Goal: Information Seeking & Learning: Learn about a topic

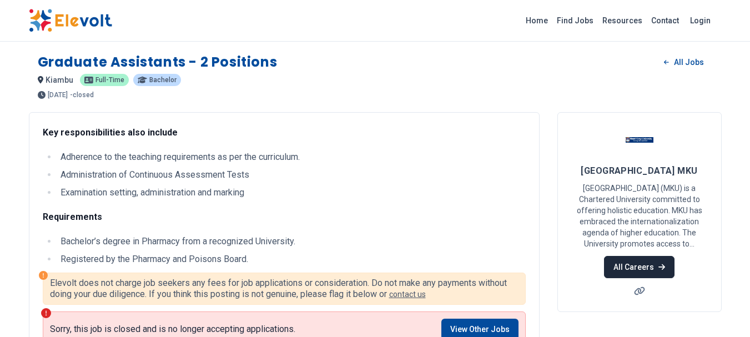
click at [658, 263] on icon at bounding box center [661, 267] width 7 height 8
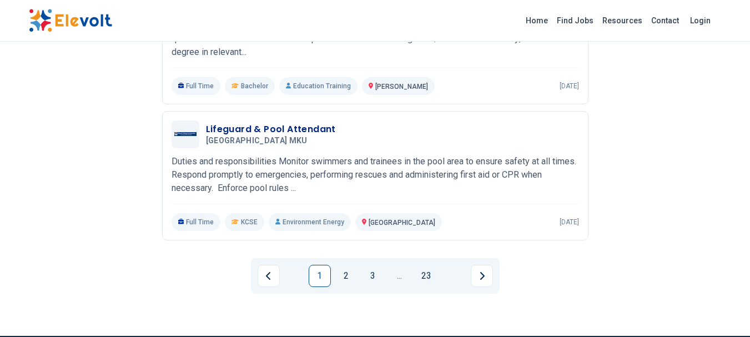
scroll to position [1306, 0]
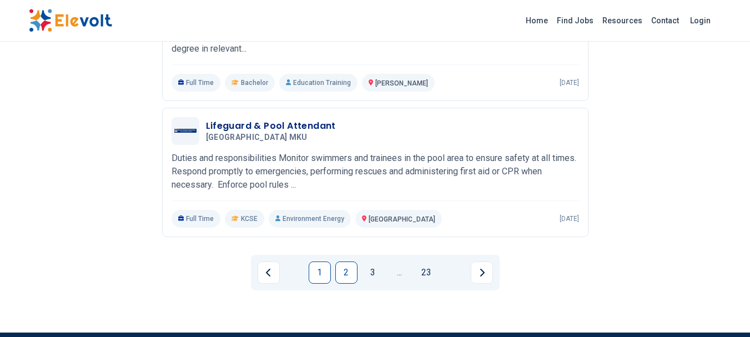
click at [343, 273] on link "2" at bounding box center [346, 272] width 22 height 22
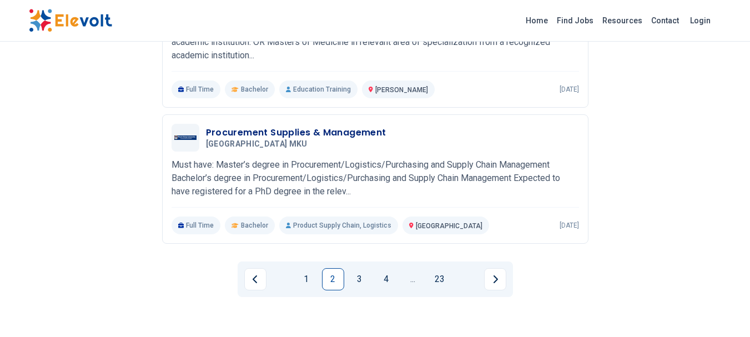
scroll to position [1286, 0]
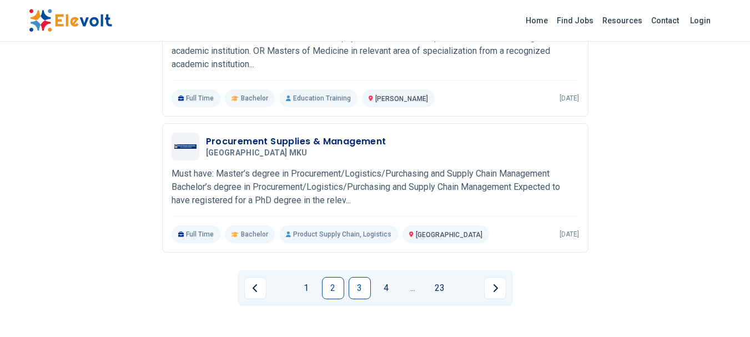
click at [353, 286] on link "3" at bounding box center [360, 288] width 22 height 22
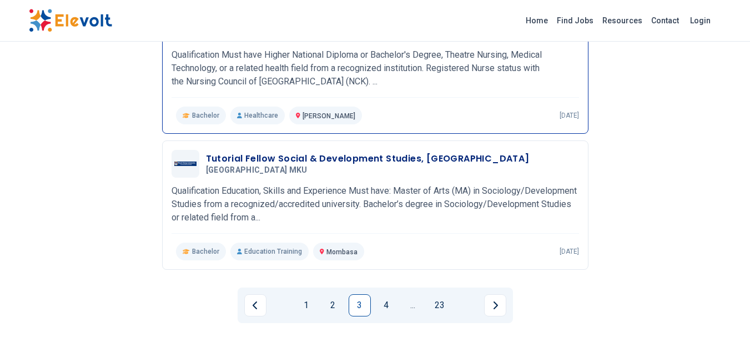
click at [207, 104] on div "Perioperative Theatre Technology Trainer (Thika Mount Kenya University MKU 05/2…" at bounding box center [375, 69] width 407 height 110
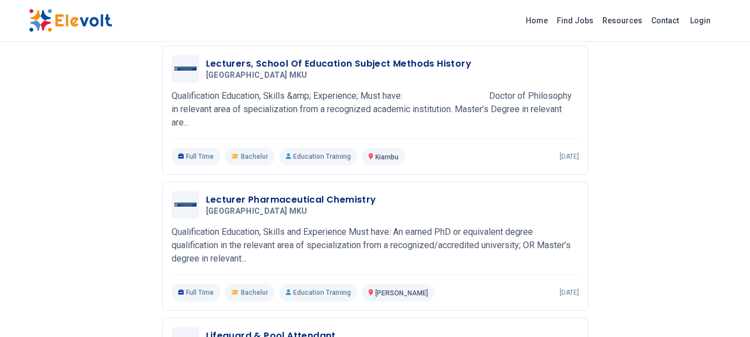
scroll to position [1107, 0]
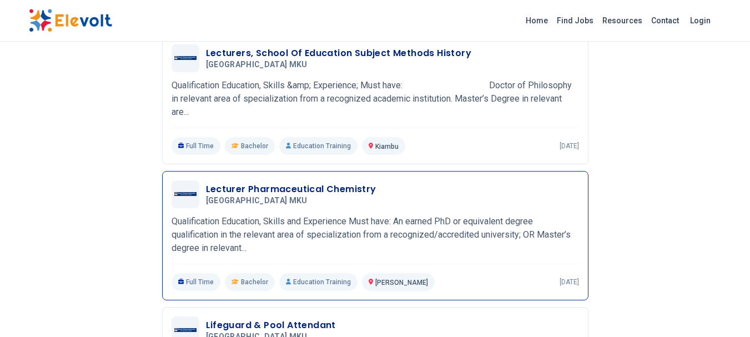
click at [187, 233] on p "Qualification Education, Skills and Experience Must have: An earned PhD or equi…" at bounding box center [375, 235] width 407 height 40
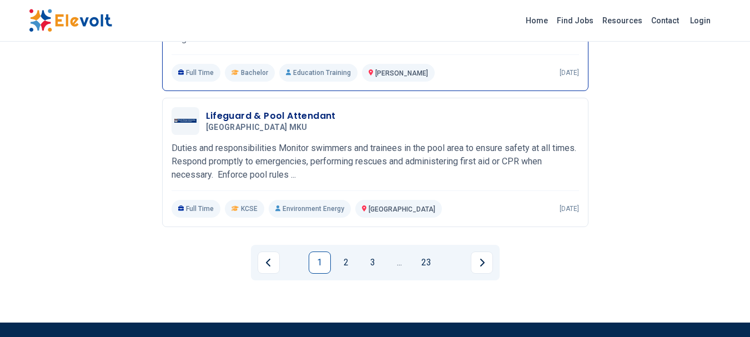
scroll to position [1317, 0]
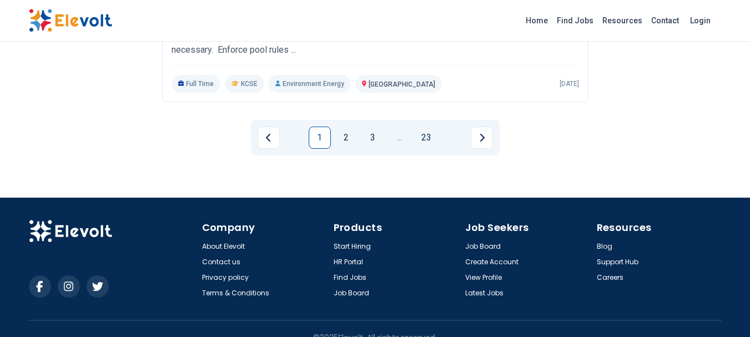
scroll to position [1454, 0]
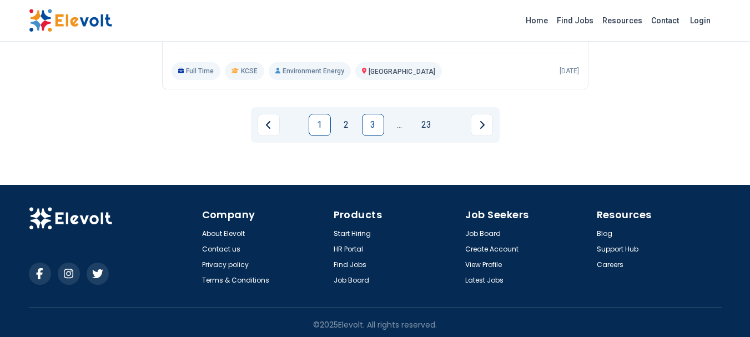
click at [376, 121] on link "3" at bounding box center [373, 125] width 22 height 22
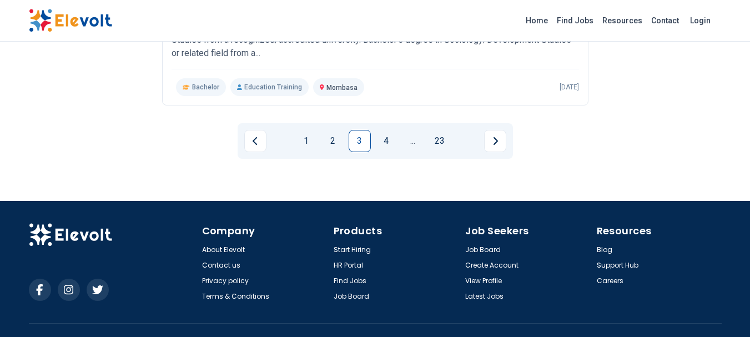
scroll to position [1471, 0]
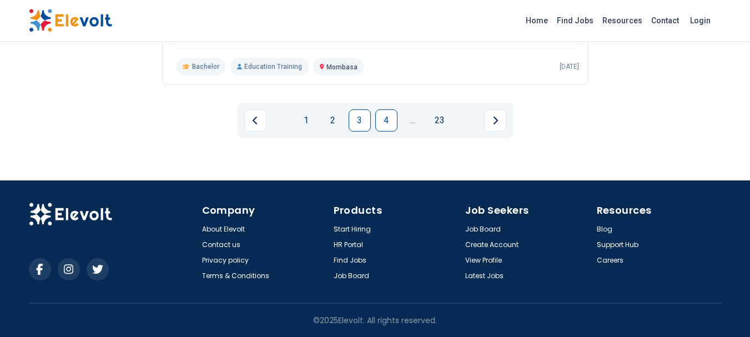
click at [388, 125] on link "4" at bounding box center [386, 120] width 22 height 22
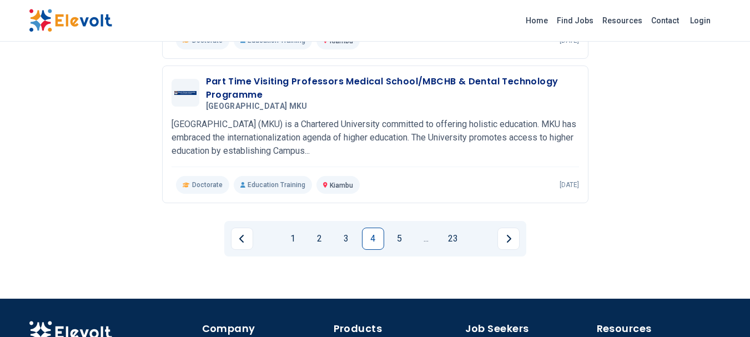
scroll to position [1391, 0]
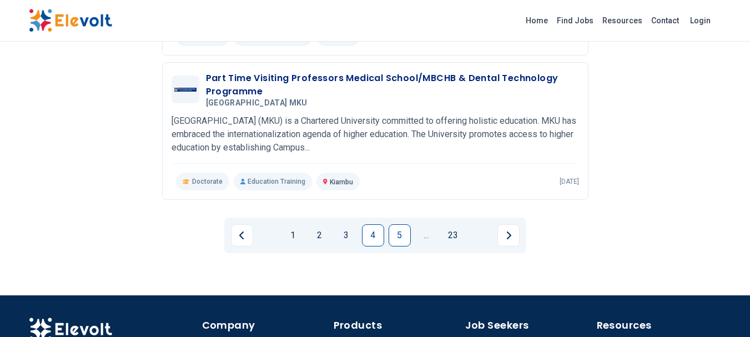
click at [393, 239] on link "5" at bounding box center [400, 235] width 22 height 22
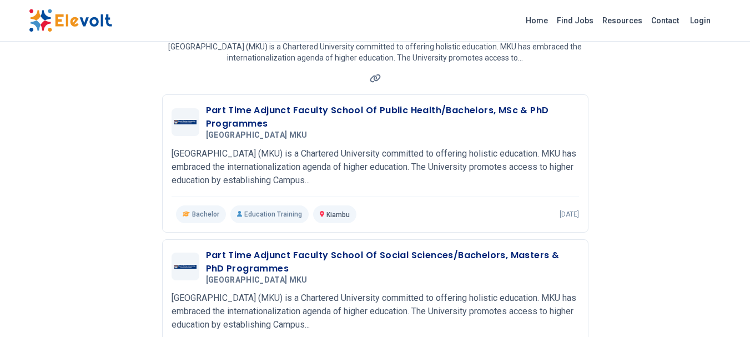
scroll to position [88, 0]
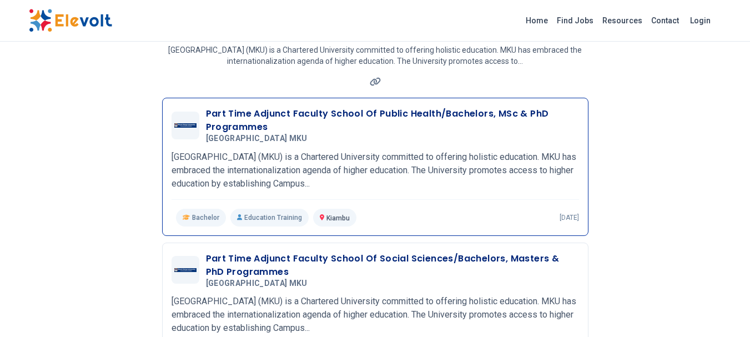
click at [395, 112] on h3 "Part Time Adjunct Faculty School Of Public Health/Bachelors, MSc & PhD Programm…" at bounding box center [392, 120] width 373 height 27
